Goal: Find specific page/section: Find specific page/section

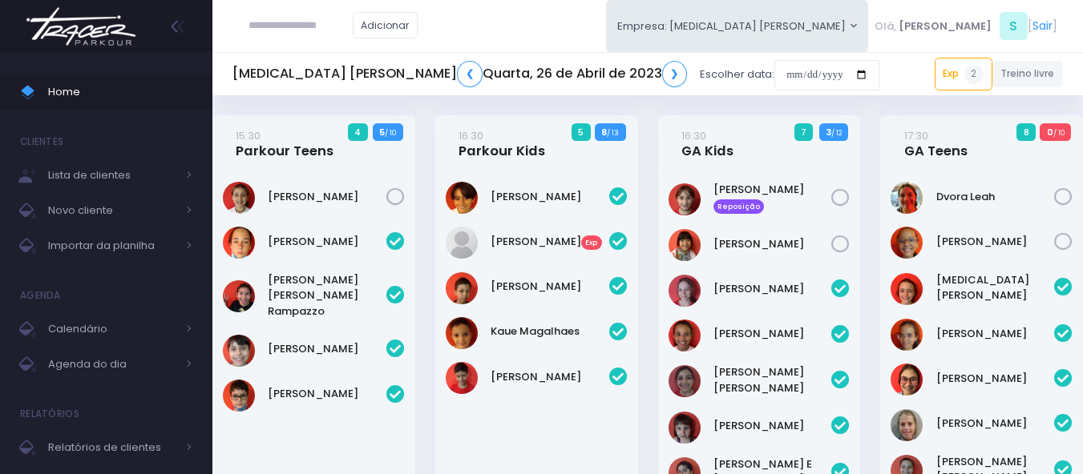
click at [102, 24] on img at bounding box center [81, 26] width 122 height 56
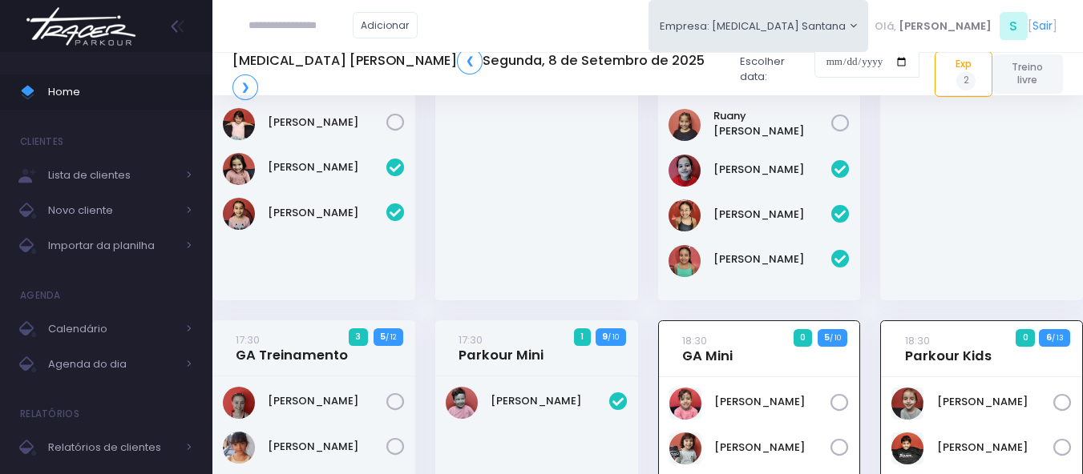
scroll to position [244, 0]
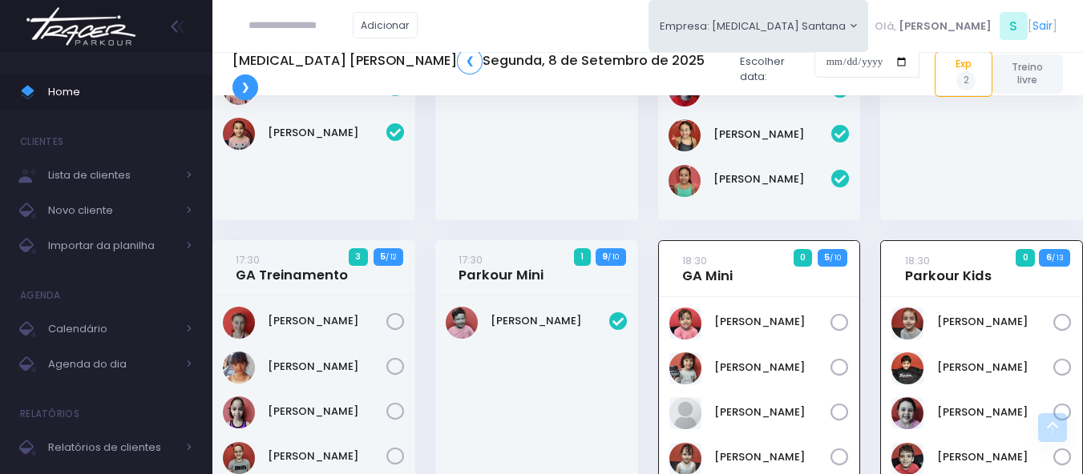
click at [258, 75] on link "❯" at bounding box center [245, 88] width 26 height 26
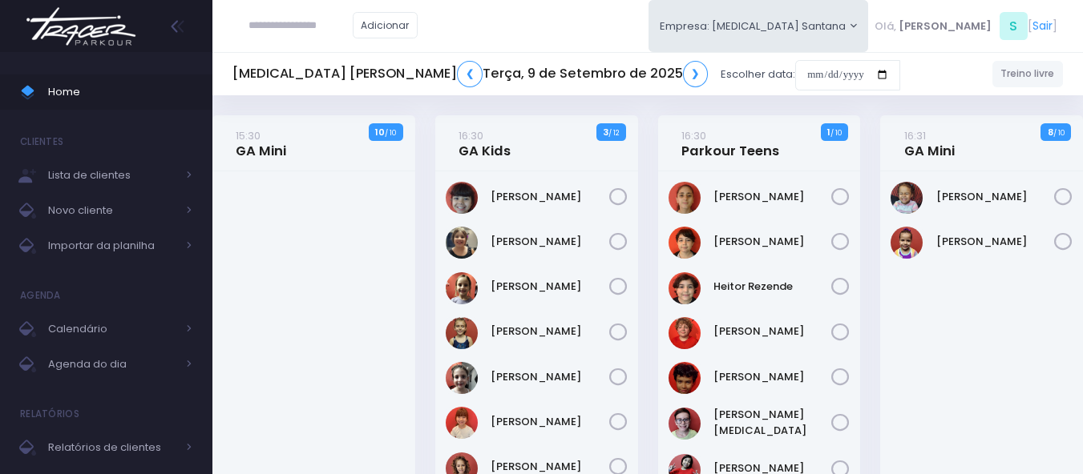
click at [79, 26] on img at bounding box center [81, 26] width 122 height 56
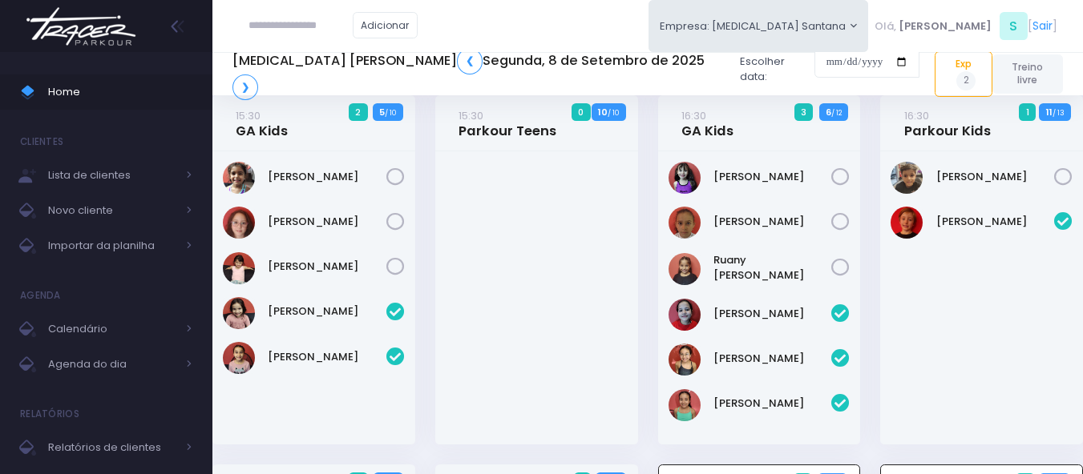
scroll to position [4, 0]
